Goal: Task Accomplishment & Management: Manage account settings

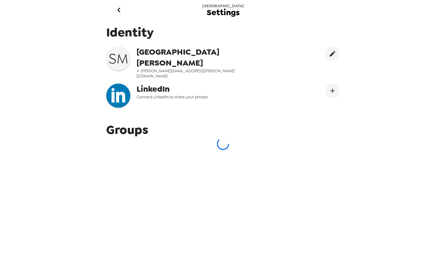
click at [190, 138] on div at bounding box center [223, 144] width 234 height 12
click at [119, 11] on icon "go back" at bounding box center [118, 10] width 3 height 5
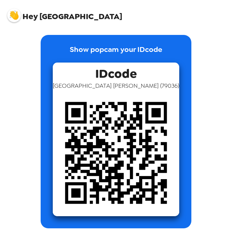
click at [31, 15] on span "Hey" at bounding box center [29, 16] width 15 height 11
click at [13, 16] on img at bounding box center [14, 15] width 14 height 14
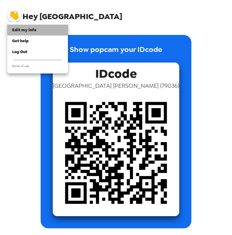
click at [29, 30] on span "Edit my info" at bounding box center [24, 29] width 24 height 5
